Goal: Information Seeking & Learning: Learn about a topic

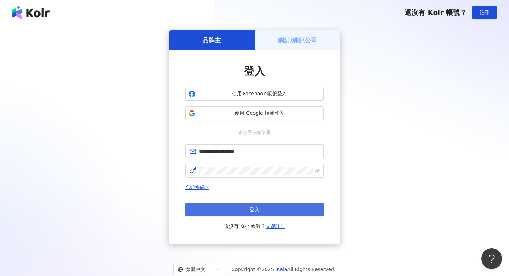
click at [222, 210] on button "登入" at bounding box center [254, 210] width 139 height 14
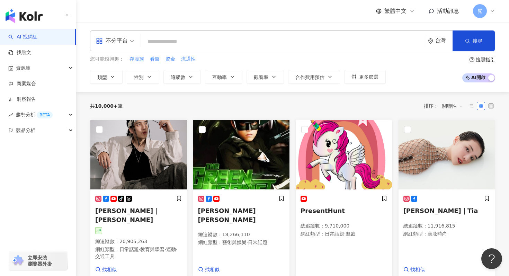
click at [192, 42] on input "search" at bounding box center [283, 41] width 278 height 13
type input "**"
click at [468, 43] on icon "button" at bounding box center [467, 40] width 5 height 5
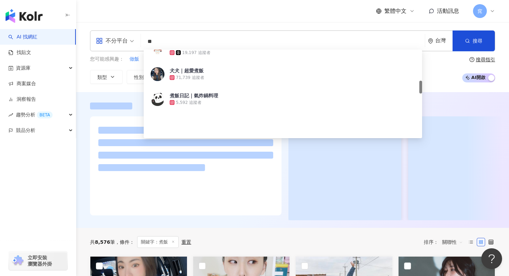
scroll to position [333, 0]
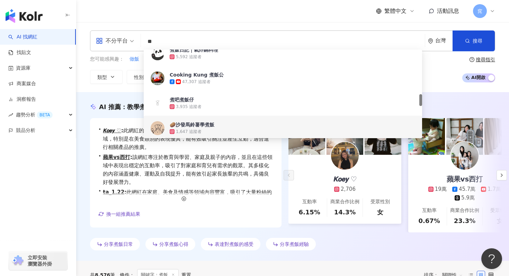
click at [80, 215] on div "AI 推薦 ： 教學煮飯的網紅 • 𝙆𝙤𝙚𝙮 ♡ : 此網紅的內容創作豐富，涵蓋美食、彩妝及交通工具等多元領域，特別是在美食類別的表現優異，能有效吸引關注並產…" at bounding box center [292, 178] width 433 height 151
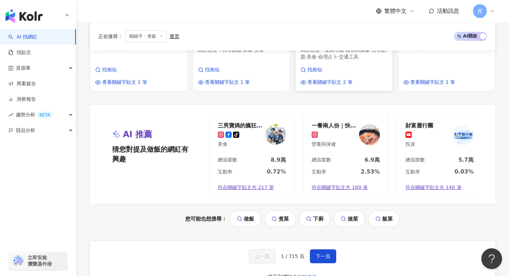
scroll to position [717, 0]
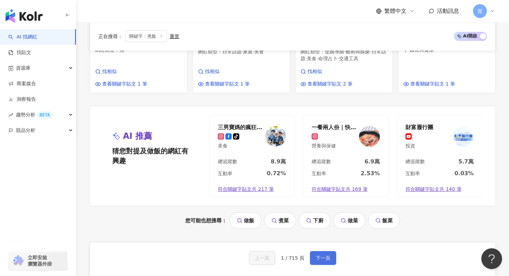
click at [322, 251] on button "下一頁" at bounding box center [323, 258] width 26 height 14
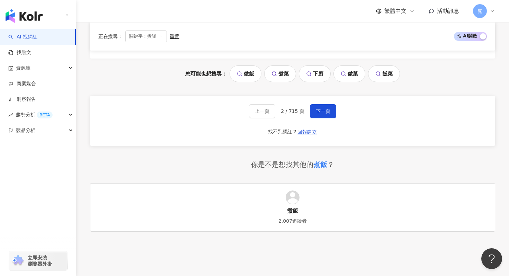
scroll to position [870, 0]
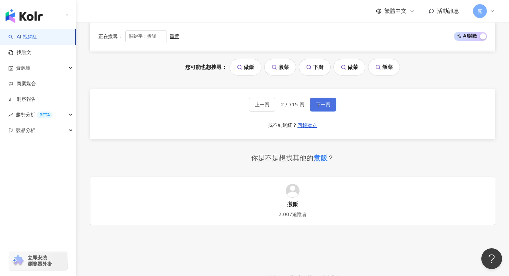
click at [321, 102] on span "下一頁" at bounding box center [323, 105] width 15 height 6
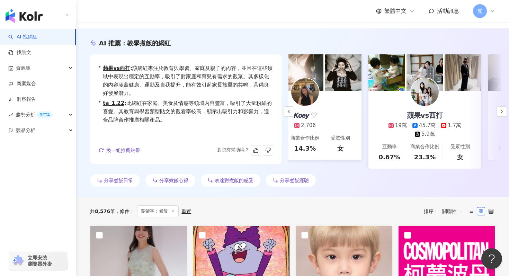
scroll to position [62, 0]
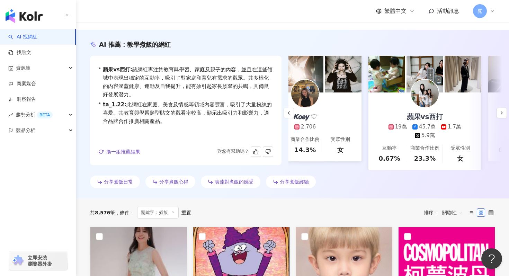
click at [507, 111] on div "AI 推薦 ： 教學煮飯的網紅 • 𝙆𝙤𝙚𝙮 ♡ : 此網紅的內容創作豐富，涵蓋美食、彩妝及交通工具等多元領域，特別是在美食類別的表現優異，能有效吸引關注並產…" at bounding box center [292, 115] width 433 height 151
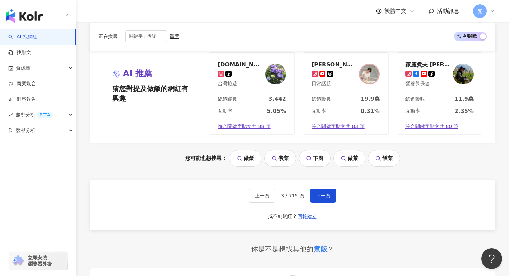
scroll to position [799, 0]
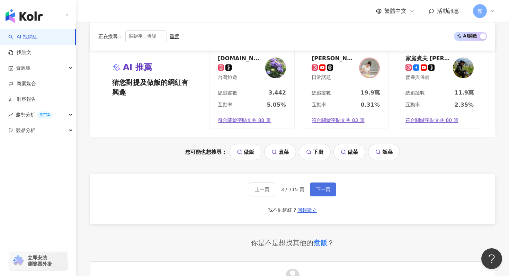
click at [328, 187] on span "下一頁" at bounding box center [323, 190] width 15 height 6
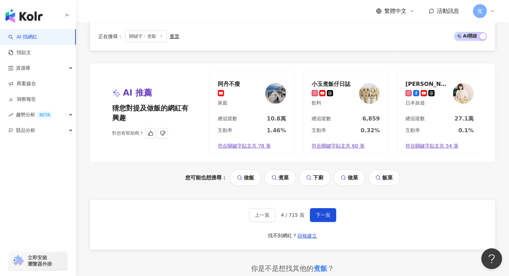
scroll to position [742, 0]
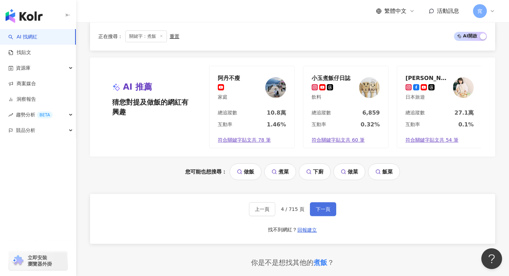
click at [326, 202] on button "下一頁" at bounding box center [323, 209] width 26 height 14
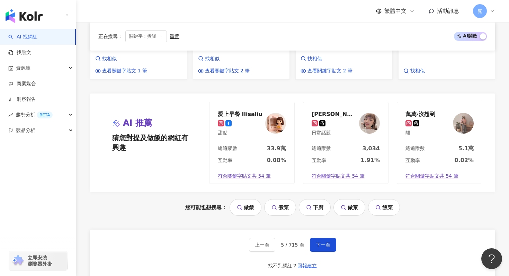
scroll to position [735, 0]
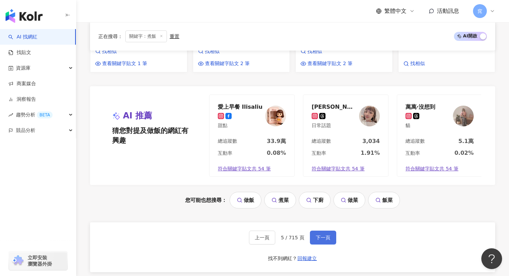
click at [319, 235] on span "下一頁" at bounding box center [323, 238] width 15 height 6
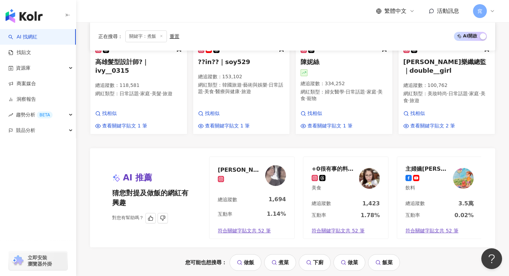
scroll to position [771, 0]
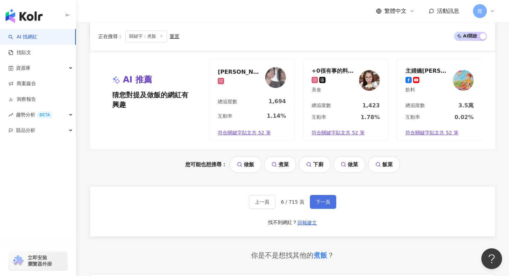
click at [315, 195] on button "下一頁" at bounding box center [323, 202] width 26 height 14
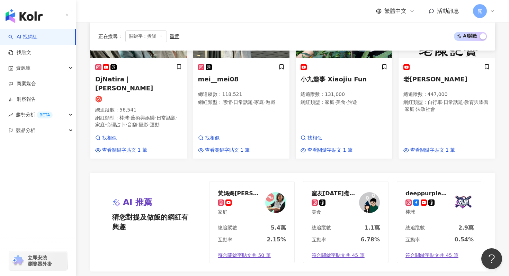
scroll to position [772, 0]
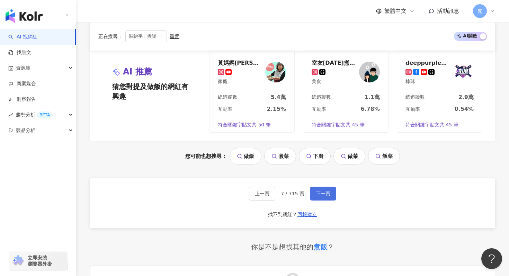
click at [321, 191] on span "下一頁" at bounding box center [323, 194] width 15 height 6
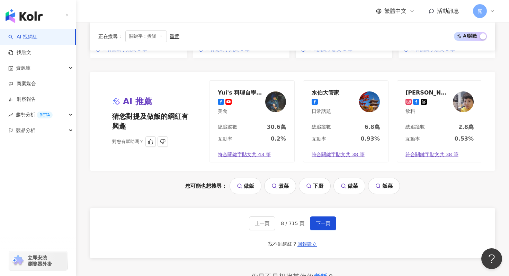
scroll to position [756, 0]
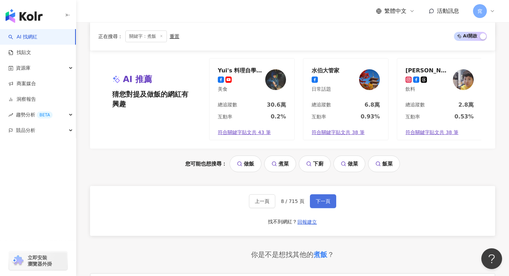
click at [328, 198] on span "下一頁" at bounding box center [323, 201] width 15 height 6
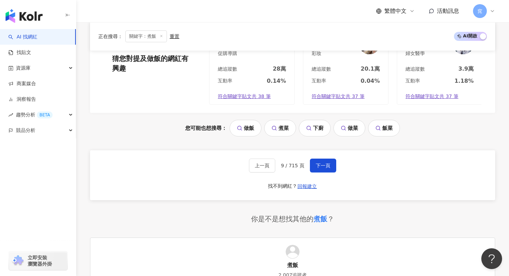
scroll to position [800, 0]
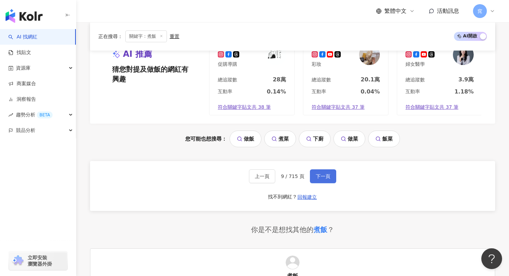
click at [319, 174] on span "下一頁" at bounding box center [323, 177] width 15 height 6
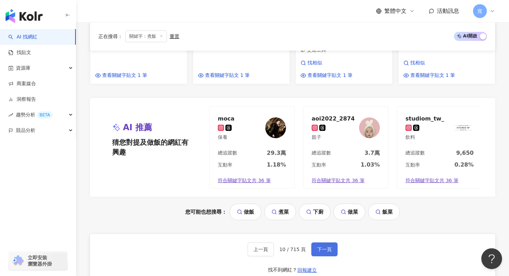
scroll to position [779, 0]
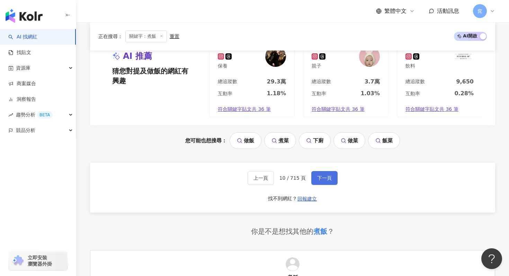
click at [324, 171] on button "下一頁" at bounding box center [324, 178] width 26 height 14
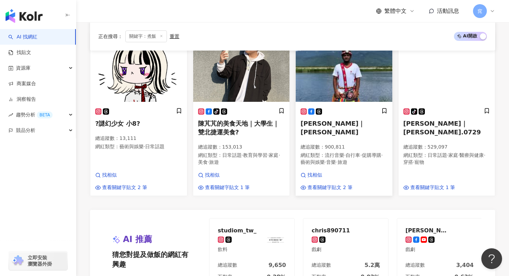
scroll to position [764, 0]
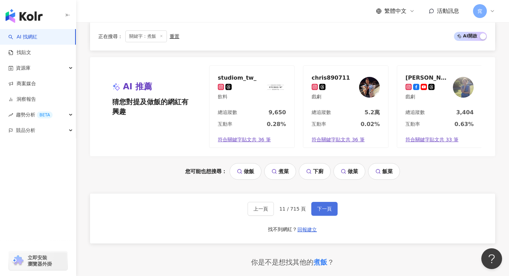
click at [323, 202] on button "下一頁" at bounding box center [324, 209] width 26 height 14
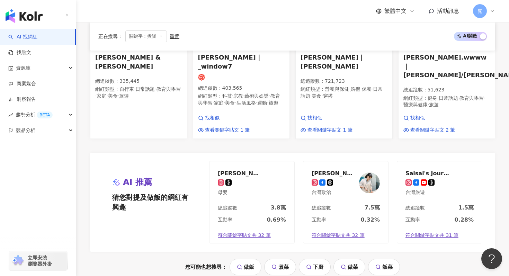
scroll to position [767, 0]
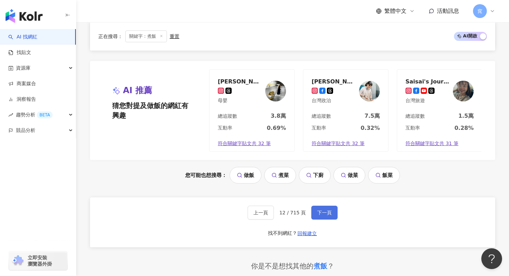
click at [319, 210] on span "下一頁" at bounding box center [324, 213] width 15 height 6
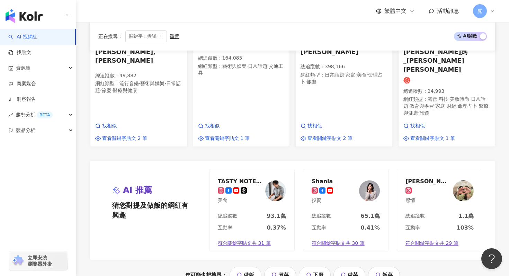
scroll to position [708, 0]
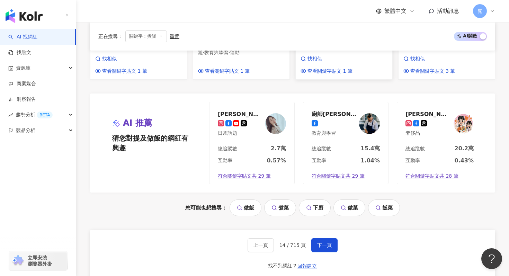
scroll to position [742, 0]
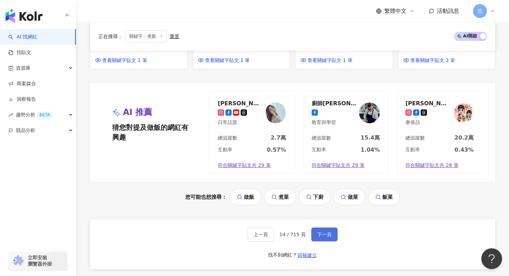
click at [320, 232] on span "下一頁" at bounding box center [324, 235] width 15 height 6
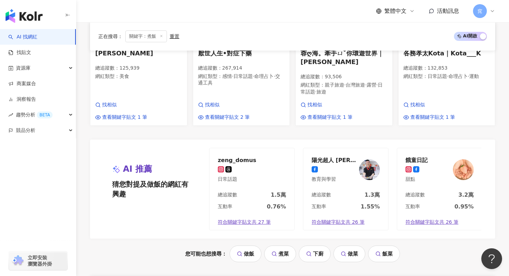
scroll to position [677, 0]
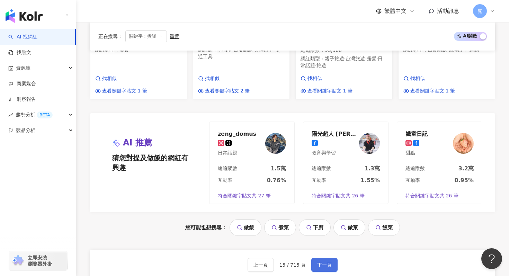
click at [329, 262] on span "下一頁" at bounding box center [324, 265] width 15 height 6
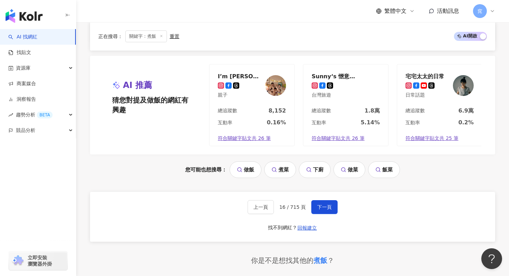
scroll to position [760, 0]
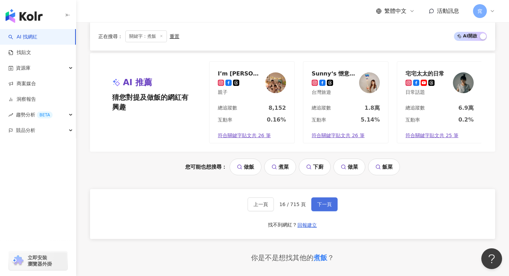
click at [322, 197] on button "下一頁" at bounding box center [324, 204] width 26 height 14
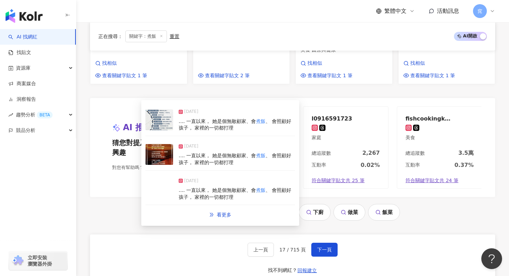
scroll to position [724, 0]
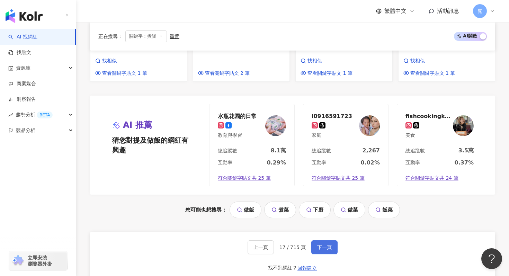
click at [324, 245] on span "下一頁" at bounding box center [324, 248] width 15 height 6
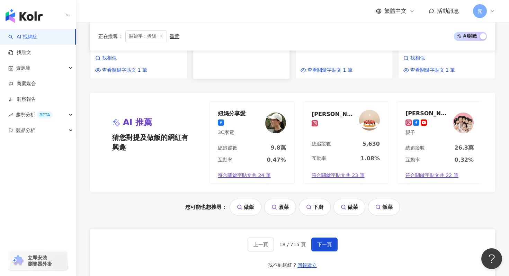
scroll to position [736, 0]
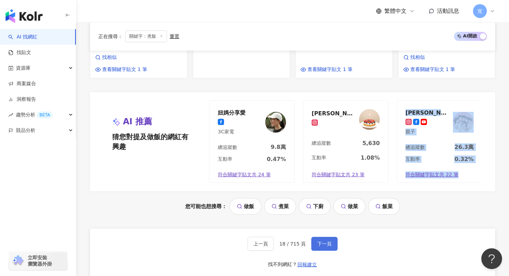
click at [321, 241] on span "下一頁" at bounding box center [324, 244] width 15 height 6
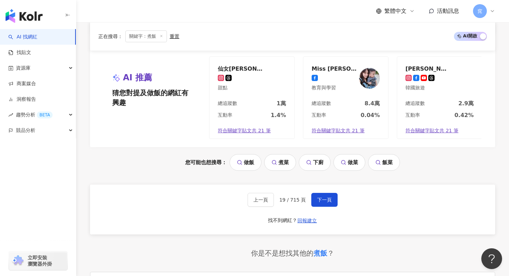
scroll to position [803, 0]
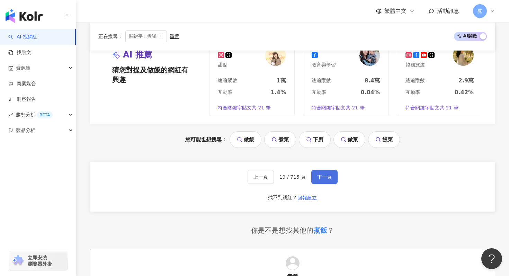
click at [325, 174] on span "下一頁" at bounding box center [324, 177] width 15 height 6
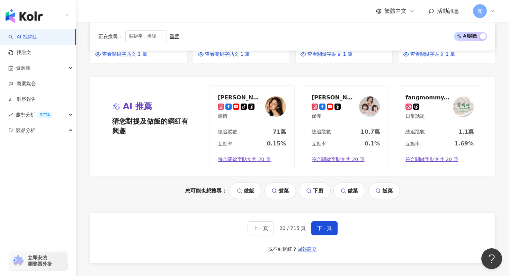
scroll to position [746, 0]
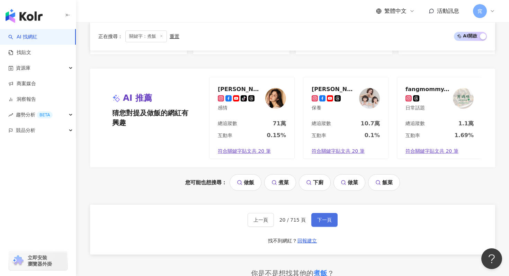
click at [322, 217] on span "下一頁" at bounding box center [324, 220] width 15 height 6
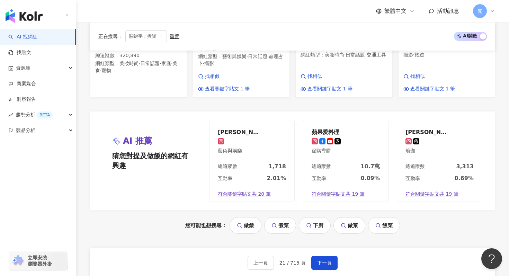
scroll to position [695, 0]
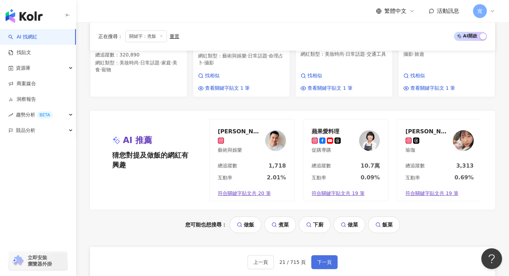
click at [325, 255] on button "下一頁" at bounding box center [324, 262] width 26 height 14
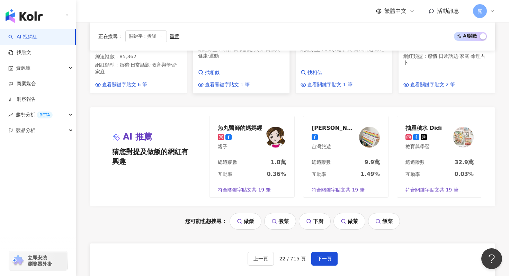
scroll to position [705, 0]
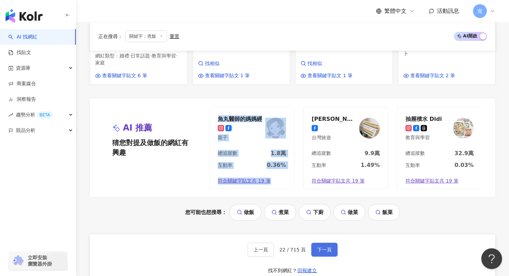
click at [320, 247] on span "下一頁" at bounding box center [324, 250] width 15 height 6
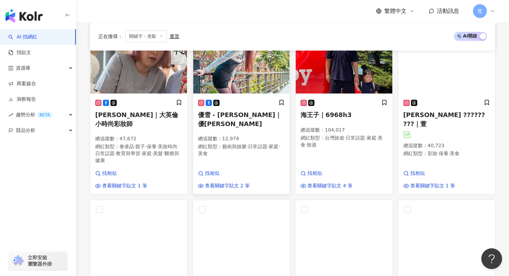
scroll to position [267, 0]
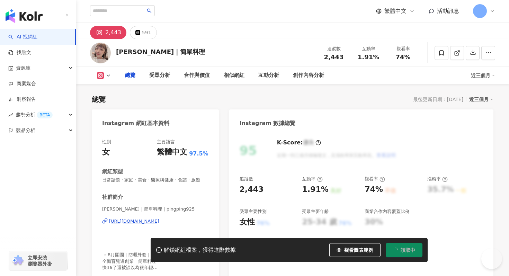
type input "**"
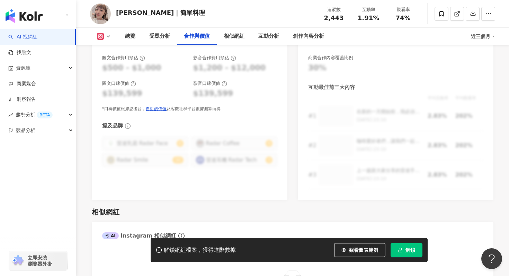
scroll to position [849, 0]
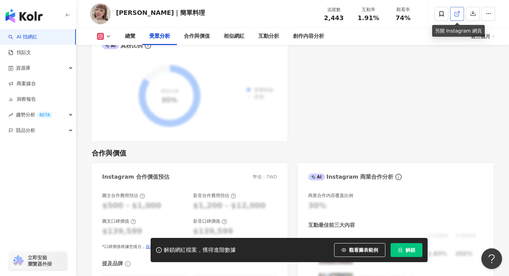
click at [456, 13] on icon at bounding box center [457, 14] width 6 height 6
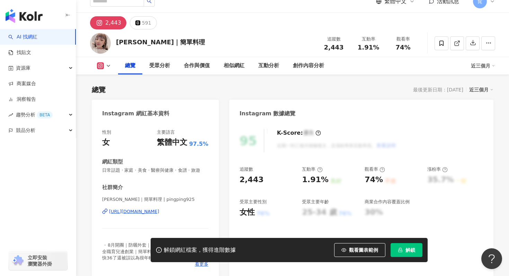
scroll to position [0, 0]
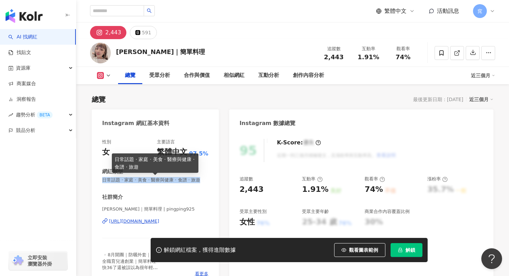
drag, startPoint x: 102, startPoint y: 181, endPoint x: 199, endPoint y: 179, distance: 97.0
click at [199, 179] on span "日常話題 · 家庭 · 美食 · 醫療與健康 · 食譜 · 旅遊" at bounding box center [155, 180] width 106 height 6
copy span "日常話題 · 家庭 · 美食 · 醫療與健康 · 食譜 · 旅遊"
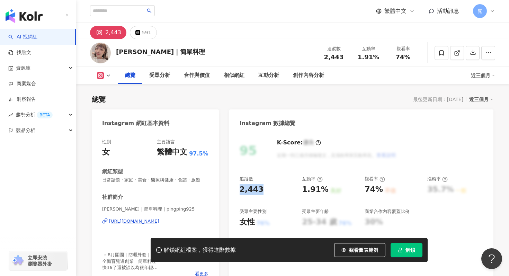
drag, startPoint x: 238, startPoint y: 188, endPoint x: 272, endPoint y: 188, distance: 34.3
click at [272, 188] on div "95 K-Score : 優良 近期一到三個月積極發文，且漲粉率與互動率高。 查看說明 追蹤數 2,443 互動率 1.91% 良好 觀看率 74% 不佳 漲…" at bounding box center [361, 210] width 264 height 156
copy div "2,443"
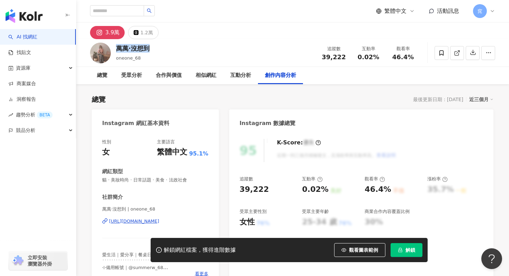
drag, startPoint x: 117, startPoint y: 49, endPoint x: 185, endPoint y: 49, distance: 68.2
click at [186, 50] on div "萬萬·沒想到 oneone_68 追蹤數 39,222 互動率 0.02% 觀看率 46.4%" at bounding box center [292, 52] width 433 height 27
click at [455, 55] on icon at bounding box center [457, 53] width 4 height 4
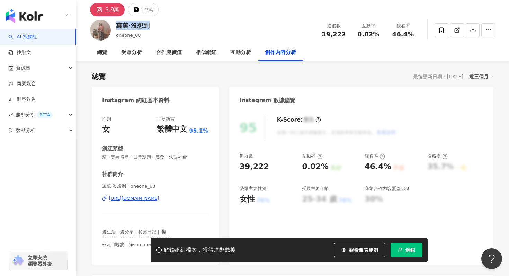
scroll to position [28, 0]
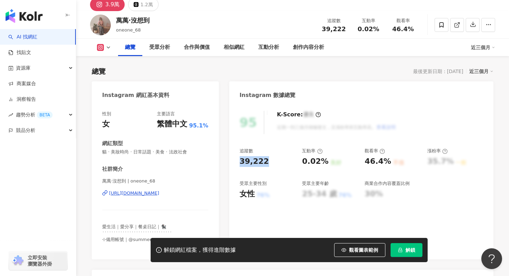
drag, startPoint x: 239, startPoint y: 161, endPoint x: 271, endPoint y: 160, distance: 31.9
click at [272, 160] on div "39,222" at bounding box center [268, 161] width 56 height 11
copy div "39,222"
drag, startPoint x: 100, startPoint y: 152, endPoint x: 198, endPoint y: 152, distance: 98.7
click at [199, 152] on div "性別 女 主要語言 繁體中文 95.1% 網紅類型 貓 · 美妝時尚 · 日常話題 · 美食 · 法政社會 社群簡介 萬萬·沒想到 | oneone_68 h…" at bounding box center [155, 182] width 127 height 156
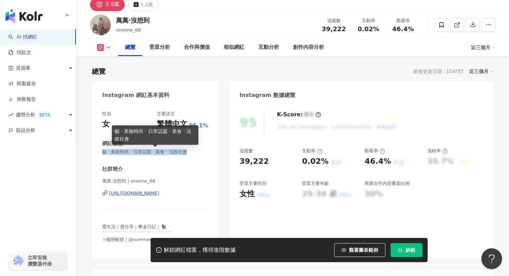
copy span "貓 · 美妝時尚 · 日常話題 · 美食 · 法政社會"
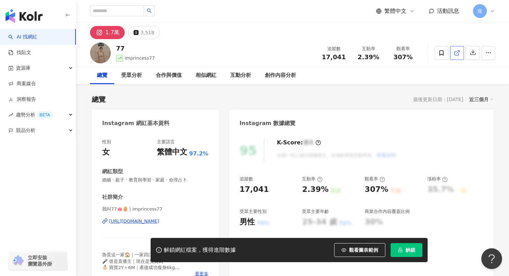
click at [461, 55] on link at bounding box center [457, 53] width 14 height 14
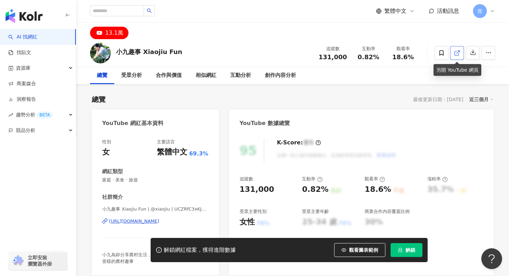
click at [456, 53] on icon at bounding box center [457, 53] width 6 height 6
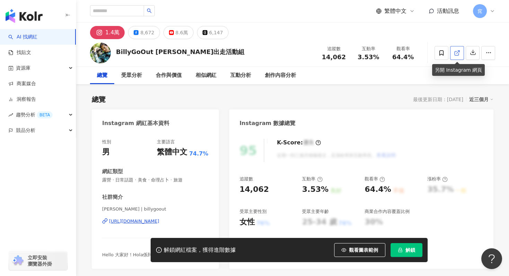
click at [457, 53] on icon at bounding box center [457, 53] width 6 height 6
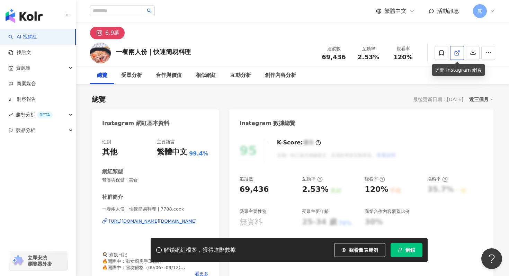
click at [456, 53] on icon at bounding box center [457, 53] width 6 height 6
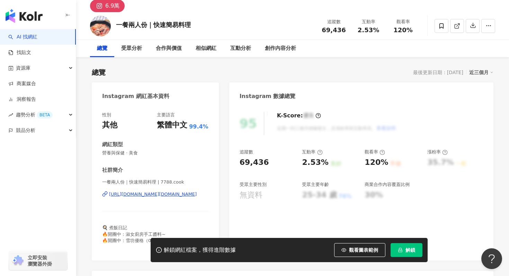
scroll to position [43, 0]
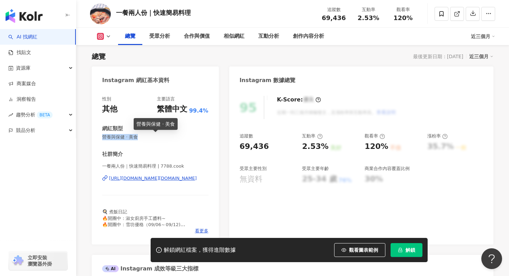
drag, startPoint x: 102, startPoint y: 138, endPoint x: 146, endPoint y: 137, distance: 43.6
click at [146, 138] on span "營養與保健 · 美食" at bounding box center [155, 137] width 106 height 6
copy span "營養與保健 · 美食"
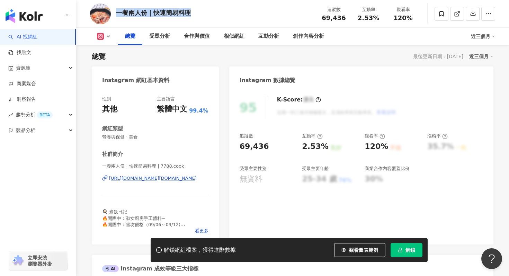
drag, startPoint x: 117, startPoint y: 11, endPoint x: 197, endPoint y: 12, distance: 80.0
click at [197, 12] on div "一餐兩人份｜快速簡易料理 追蹤數 69,436 互動率 2.53% 觀看率 120%" at bounding box center [292, 13] width 433 height 27
copy div "一餐兩人份｜快速簡易料理"
drag, startPoint x: 322, startPoint y: 17, endPoint x: 352, endPoint y: 17, distance: 29.8
click at [352, 17] on div "追蹤數 69,436 互動率 2.53% 觀看率 120%" at bounding box center [369, 13] width 104 height 20
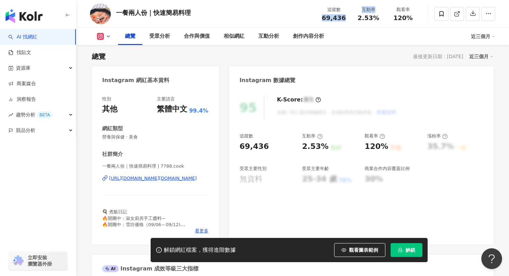
copy div "69,436 互動率"
drag, startPoint x: 236, startPoint y: 148, endPoint x: 266, endPoint y: 147, distance: 30.1
click at [266, 147] on div "95 K-Score : 優良 近期一到三個月積極發文，且漲粉率與互動率高。 查看說明 追蹤數 69,436 互動率 2.53% 良好 觀看率 120% 不佳…" at bounding box center [361, 167] width 264 height 156
copy div "69,436"
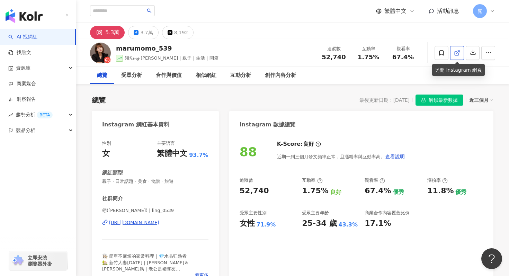
click at [456, 56] on icon at bounding box center [457, 53] width 6 height 6
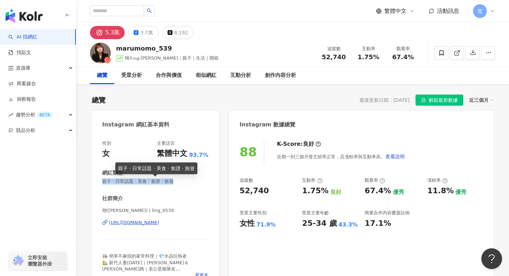
drag, startPoint x: 102, startPoint y: 182, endPoint x: 173, endPoint y: 182, distance: 70.7
click at [173, 182] on span "親子 · 日常話題 · 美食 · 食譜 · 旅遊" at bounding box center [155, 181] width 106 height 6
copy span "親子 · 日常話題 · 美食 · 食譜 · 旅遊"
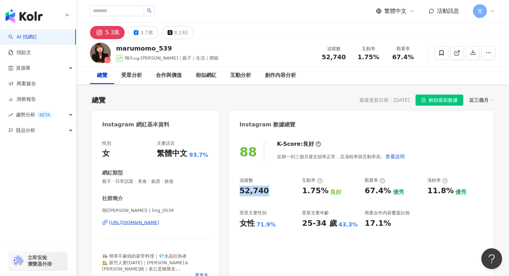
drag, startPoint x: 239, startPoint y: 188, endPoint x: 268, endPoint y: 188, distance: 29.1
click at [268, 188] on div "88 K-Score : 良好 近期一到三個月發文頻率正常，且漲粉率與互動率高。 查看說明 追蹤數 52,740 互動率 1.75% 良好 觀看率 67.4%…" at bounding box center [361, 211] width 264 height 156
copy div "52,740"
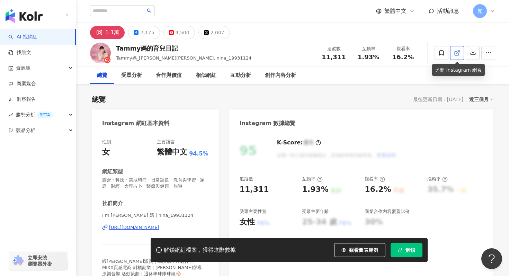
click at [459, 55] on icon at bounding box center [457, 53] width 6 height 6
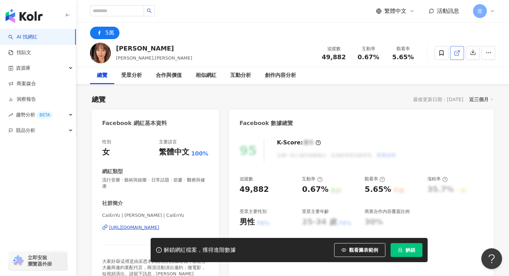
click at [456, 51] on icon at bounding box center [457, 53] width 6 height 6
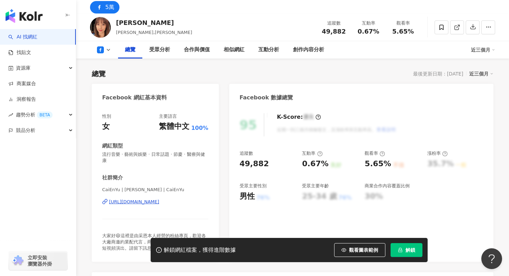
scroll to position [29, 0]
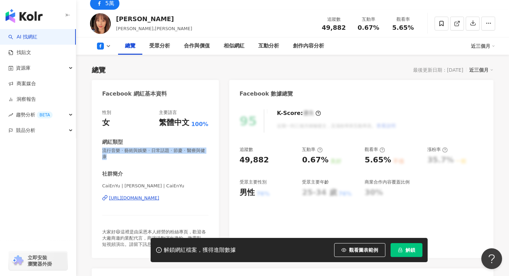
drag, startPoint x: 101, startPoint y: 150, endPoint x: 217, endPoint y: 150, distance: 115.3
click at [218, 150] on div "性別 女 主要語言 繁體中文 100% 網紅類型 流行音樂 · 藝術與娛樂 · 日常話題 · 節慶 · 醫療與健康 社群簡介 CaiEnYu | [PERSO…" at bounding box center [155, 181] width 127 height 156
copy span "流行音樂 · 藝術與娛樂 · 日常話題 · 節慶 · 醫療與健康"
drag, startPoint x: 241, startPoint y: 158, endPoint x: 271, endPoint y: 159, distance: 30.1
click at [271, 159] on div "49,882" at bounding box center [268, 160] width 56 height 11
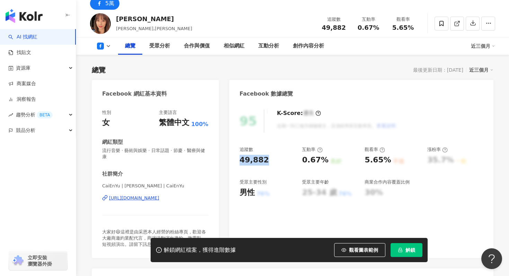
copy div "49,882"
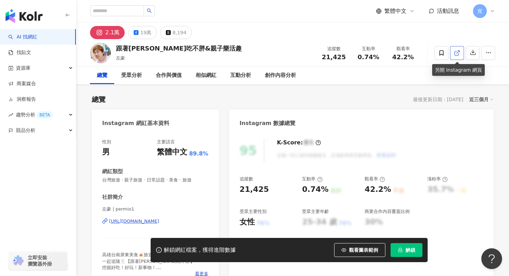
click at [454, 56] on link at bounding box center [457, 53] width 14 height 14
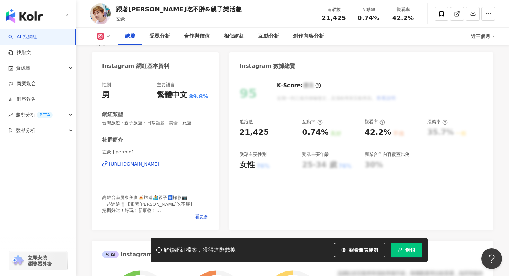
scroll to position [57, 0]
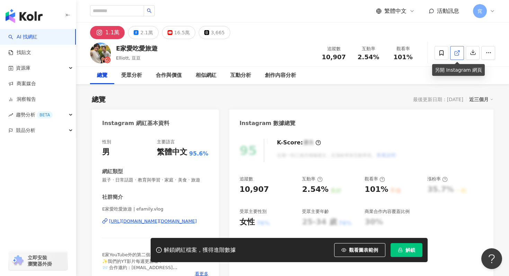
click at [453, 56] on link at bounding box center [457, 53] width 14 height 14
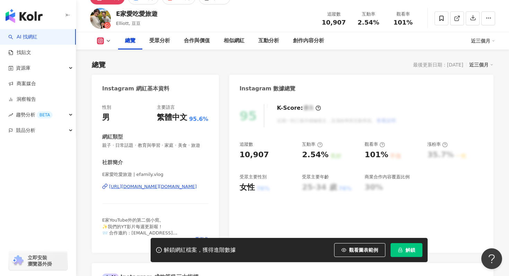
scroll to position [38, 0]
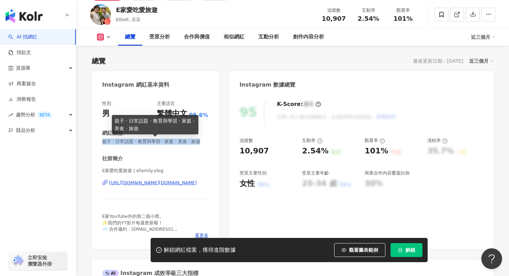
drag, startPoint x: 101, startPoint y: 141, endPoint x: 196, endPoint y: 141, distance: 94.9
click at [196, 141] on div "性別 男 主要語言 繁體中文 95.6% 網紅類型 親子 · 日常話題 · 教育與學習 · 家庭 · 美食 · 旅遊 社群簡介 E家愛吃愛旅遊 | efami…" at bounding box center [155, 172] width 127 height 156
copy span "親子 · 日常話題 · 教育與學習 · 家庭 · 美食 · 旅遊"
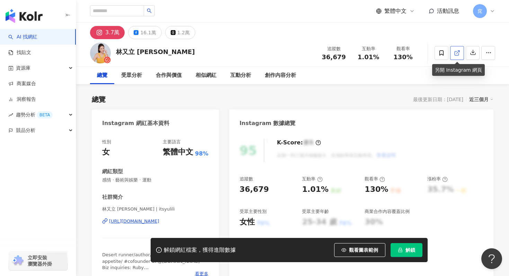
click at [458, 51] on icon at bounding box center [457, 53] width 6 height 6
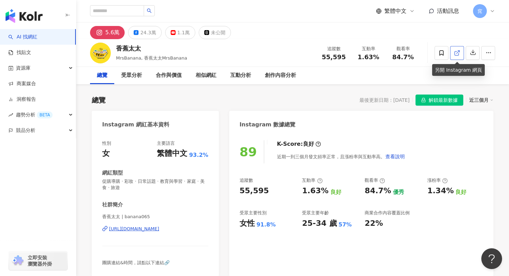
click at [456, 55] on icon at bounding box center [457, 53] width 4 height 4
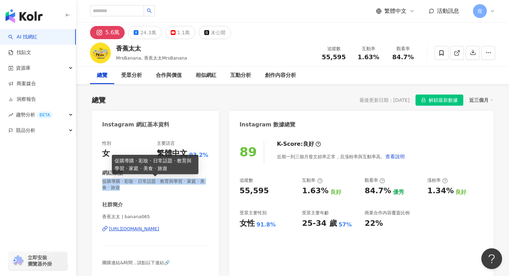
drag, startPoint x: 104, startPoint y: 182, endPoint x: 124, endPoint y: 187, distance: 21.2
click at [124, 187] on span "促購導購 · 彩妝 · 日常話題 · 教育與學習 · 家庭 · 美食 · 旅遊" at bounding box center [155, 184] width 106 height 12
copy span "促購導購 · 彩妝 · 日常話題 · 教育與學習 · 家庭 · 美食 · 旅遊"
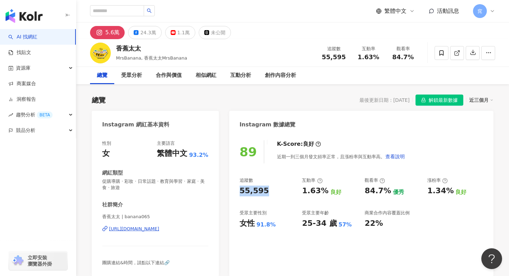
drag, startPoint x: 239, startPoint y: 190, endPoint x: 270, endPoint y: 188, distance: 30.9
click at [270, 189] on div "89 K-Score : 良好 近期一到三個月發文頻率正常，且漲粉率與互動率高。 查看說明 追蹤數 55,595 互動率 1.63% 良好 觀看率 84.7%…" at bounding box center [361, 204] width 264 height 143
copy div "55,595"
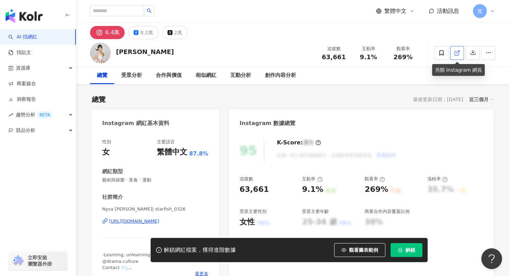
click at [458, 56] on icon at bounding box center [457, 53] width 6 height 6
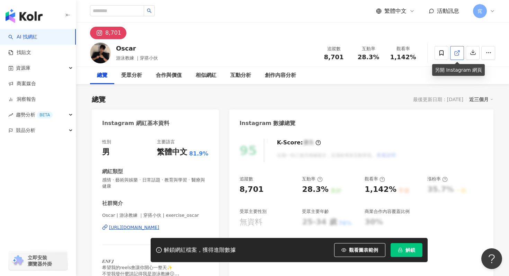
click at [455, 55] on icon at bounding box center [457, 53] width 6 height 6
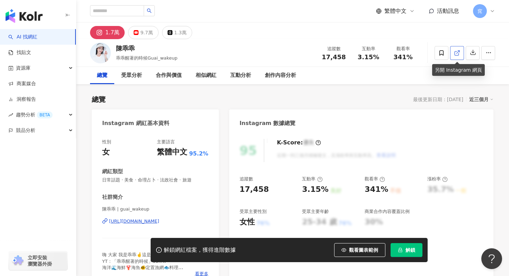
click at [458, 55] on icon at bounding box center [457, 53] width 4 height 4
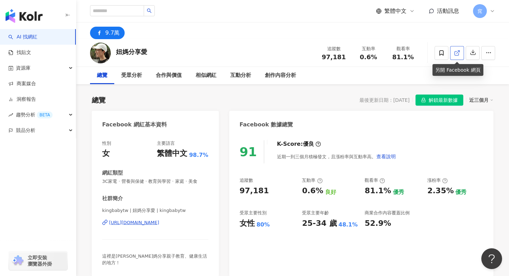
click at [453, 51] on link at bounding box center [457, 53] width 14 height 14
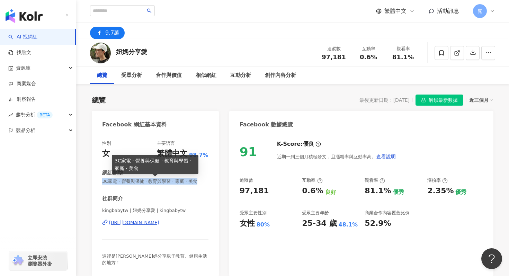
drag, startPoint x: 102, startPoint y: 181, endPoint x: 205, endPoint y: 182, distance: 103.6
click at [205, 182] on span "3C家電 · 營養與保健 · 教育與學習 · 家庭 · 美食" at bounding box center [155, 181] width 106 height 6
copy span "3C家電 · 營養與保健 · 教育與學習 · 家庭 · 美食"
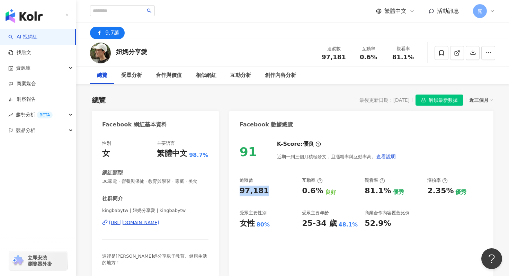
drag, startPoint x: 236, startPoint y: 190, endPoint x: 280, endPoint y: 188, distance: 44.0
click at [280, 188] on div "91 K-Score : 優良 近期一到三個月積極發文，且漲粉率與互動率高。 查看說明 追蹤數 97,181 互動率 0.6% 良好 觀看率 81.1% 優秀…" at bounding box center [361, 204] width 264 height 143
copy div "97,181"
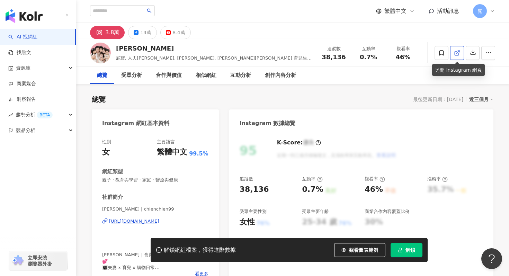
click at [457, 51] on icon at bounding box center [457, 53] width 6 height 6
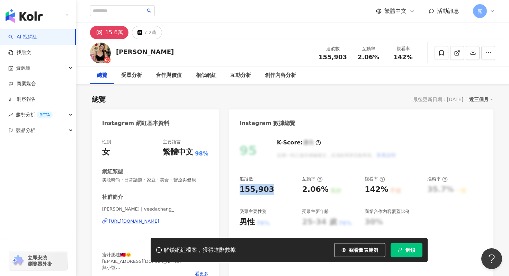
drag, startPoint x: 236, startPoint y: 190, endPoint x: 270, endPoint y: 190, distance: 33.9
click at [270, 190] on div "95 K-Score : 優良 近期一到三個月積極發文，且漲粉率與互動率高。 查看說明 追蹤數 155,903 互動率 2.06% 良好 觀看率 142% 不…" at bounding box center [361, 210] width 264 height 156
copy div "155,903"
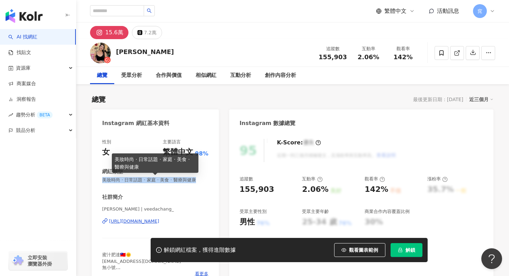
drag, startPoint x: 101, startPoint y: 180, endPoint x: 200, endPoint y: 178, distance: 99.1
click at [201, 178] on div "性別 女 主要語言 繁體中文 98% 網紅類型 美妝時尚 · 日常話題 · 家庭 · 美食 · 醫療與健康 社群簡介 Veeda Chang | veedac…" at bounding box center [155, 210] width 127 height 156
copy span "美妝時尚 · 日常話題 · 家庭 · 美食 · 醫療與健康"
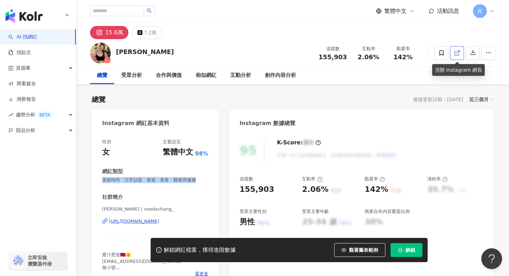
click at [457, 51] on icon at bounding box center [457, 53] width 4 height 4
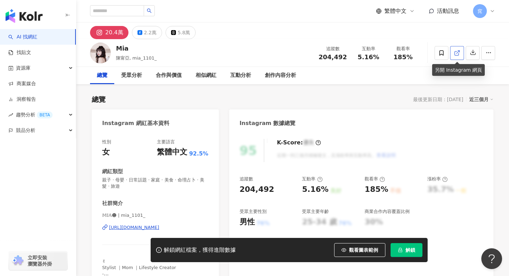
click at [455, 57] on link at bounding box center [457, 53] width 14 height 14
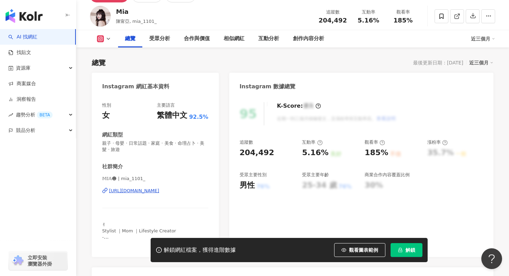
scroll to position [41, 0]
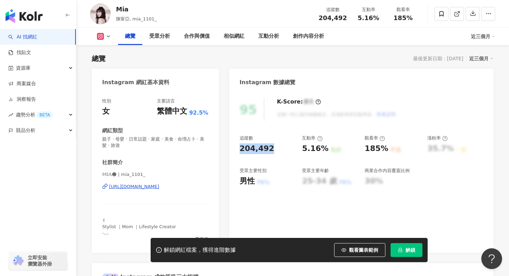
drag, startPoint x: 236, startPoint y: 151, endPoint x: 273, endPoint y: 151, distance: 36.7
click at [273, 151] on div "95 K-Score : 優良 近期一到三個月積極發文，且漲粉率與互動率高。 查看說明 追蹤數 204,492 互動率 5.16% 良好 觀看率 185% 不…" at bounding box center [361, 172] width 264 height 162
copy div "204,492"
drag, startPoint x: 137, startPoint y: 10, endPoint x: 117, endPoint y: 9, distance: 20.1
click at [117, 9] on div "Mia" at bounding box center [136, 9] width 41 height 9
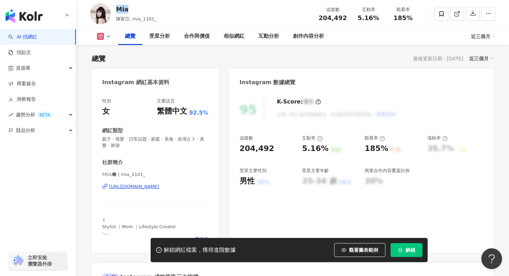
copy div "Mia"
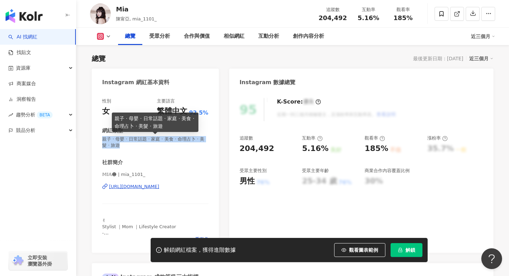
drag, startPoint x: 102, startPoint y: 139, endPoint x: 119, endPoint y: 143, distance: 17.3
click at [119, 143] on span "親子 · 母嬰 · 日常話題 · 家庭 · 美食 · 命理占卜 · 美髮 · 旅遊" at bounding box center [155, 142] width 106 height 12
copy span "親子 · 母嬰 · 日常話題 · 家庭 · 美食 · 命理占卜 · 美髮 · 旅遊"
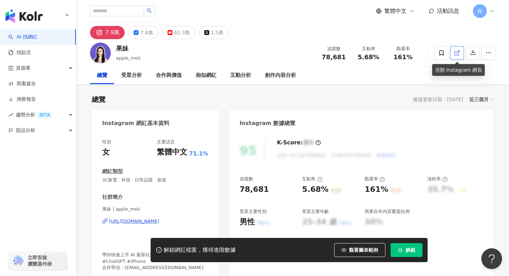
click at [456, 54] on icon at bounding box center [457, 53] width 6 height 6
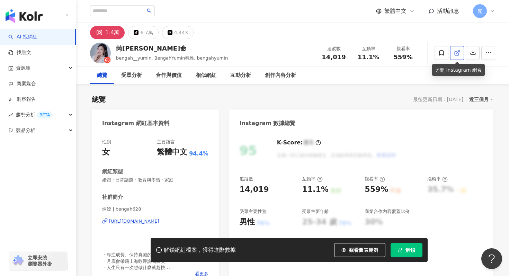
click at [455, 51] on icon at bounding box center [457, 53] width 6 height 6
